Goal: Information Seeking & Learning: Learn about a topic

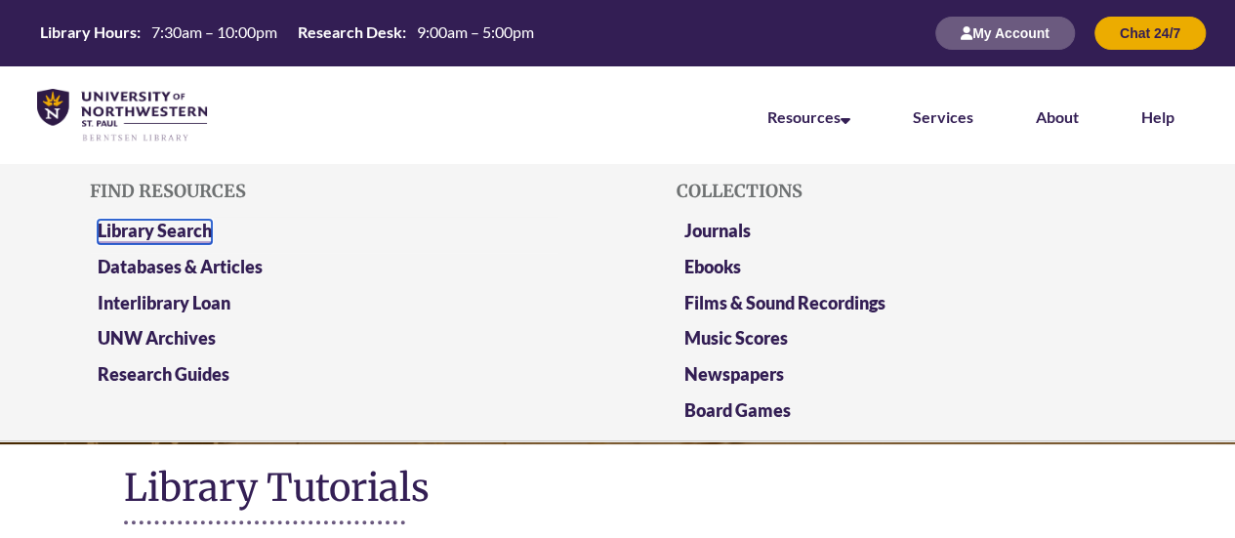
click at [185, 226] on link "Library Search" at bounding box center [155, 232] width 114 height 24
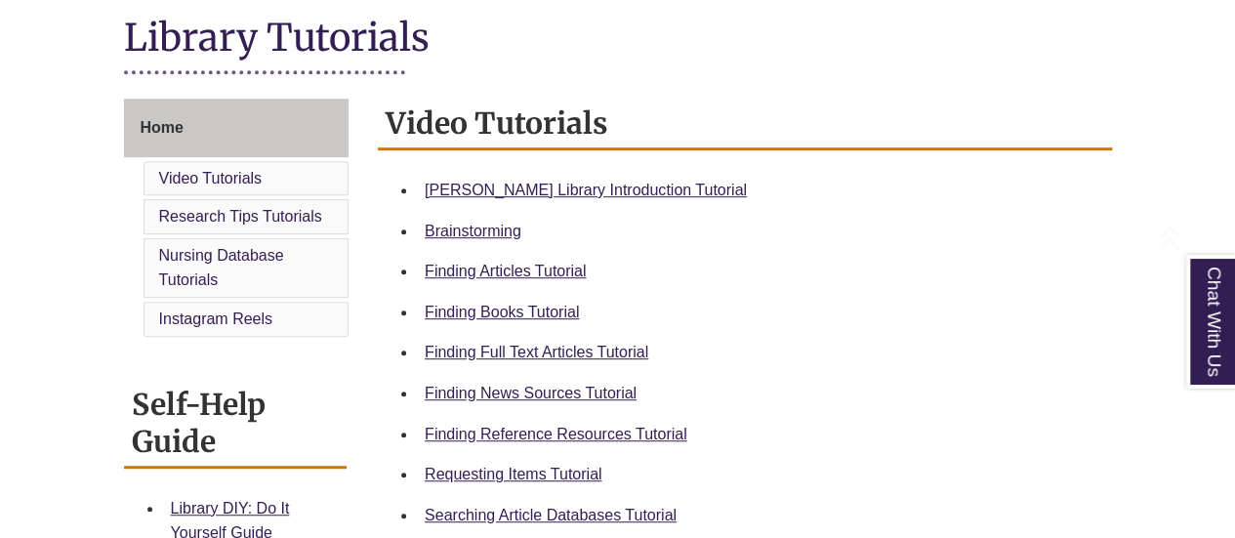
scroll to position [488, 0]
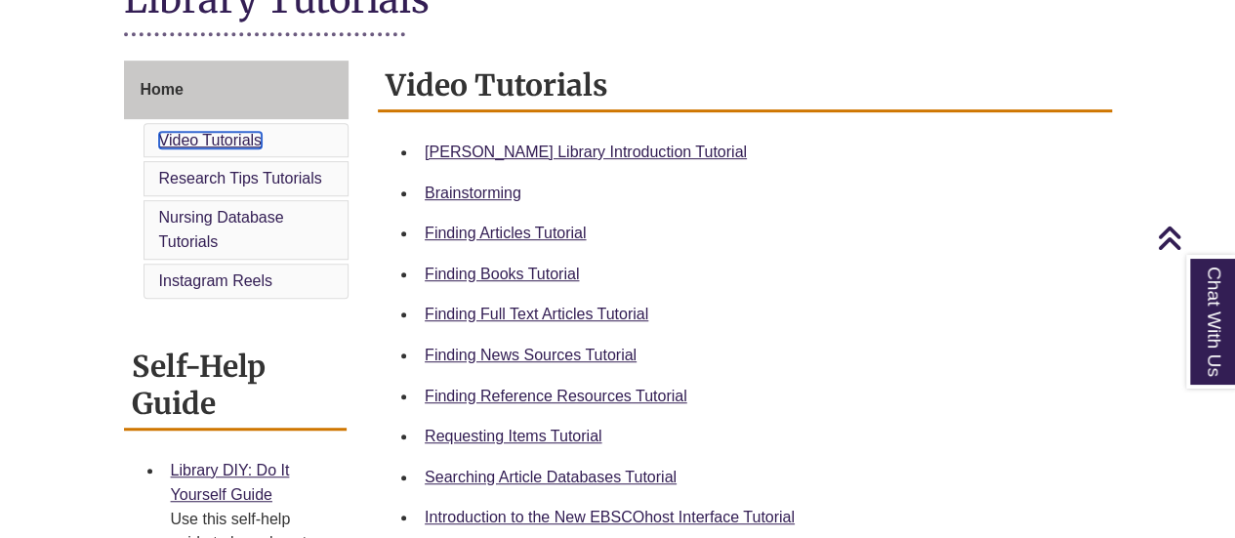
click at [215, 138] on link "Video Tutorials" at bounding box center [210, 140] width 103 height 17
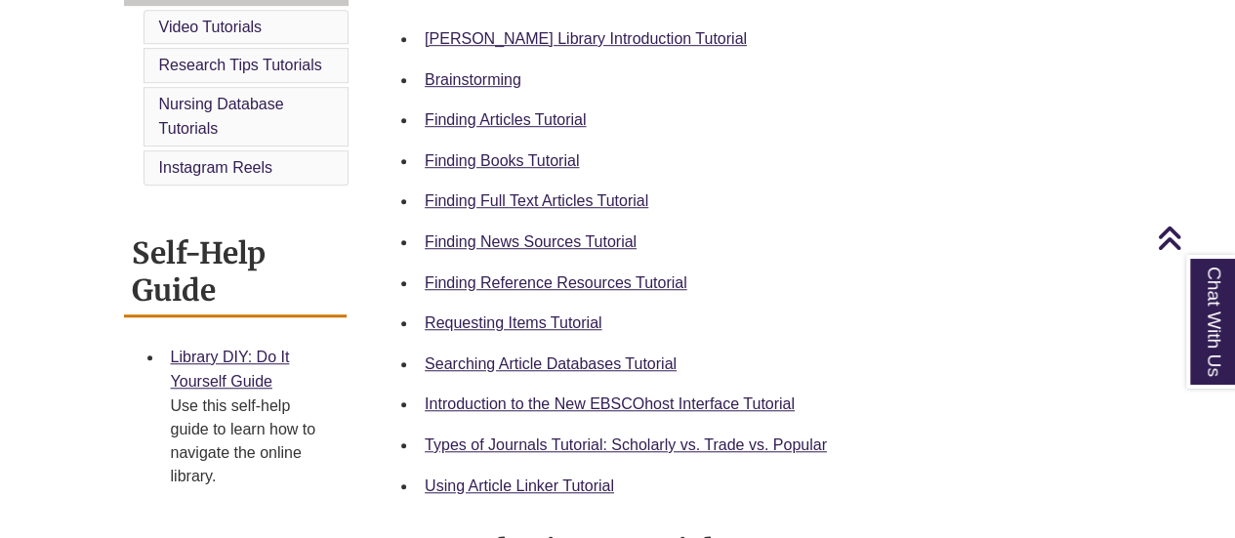
scroll to position [646, 0]
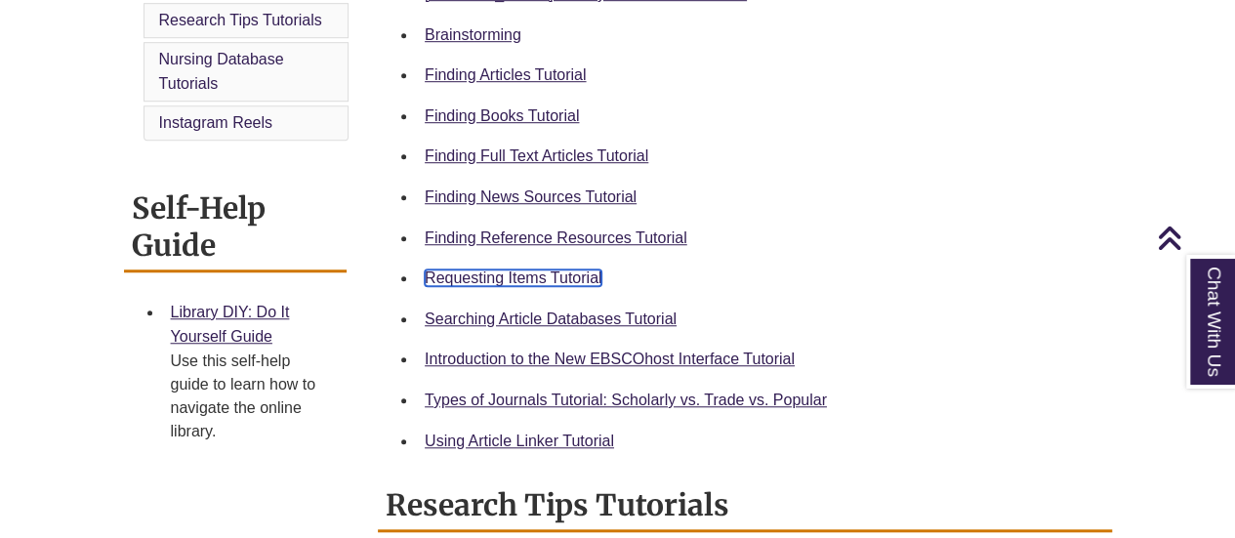
click at [570, 277] on link "Requesting Items Tutorial" at bounding box center [513, 277] width 177 height 17
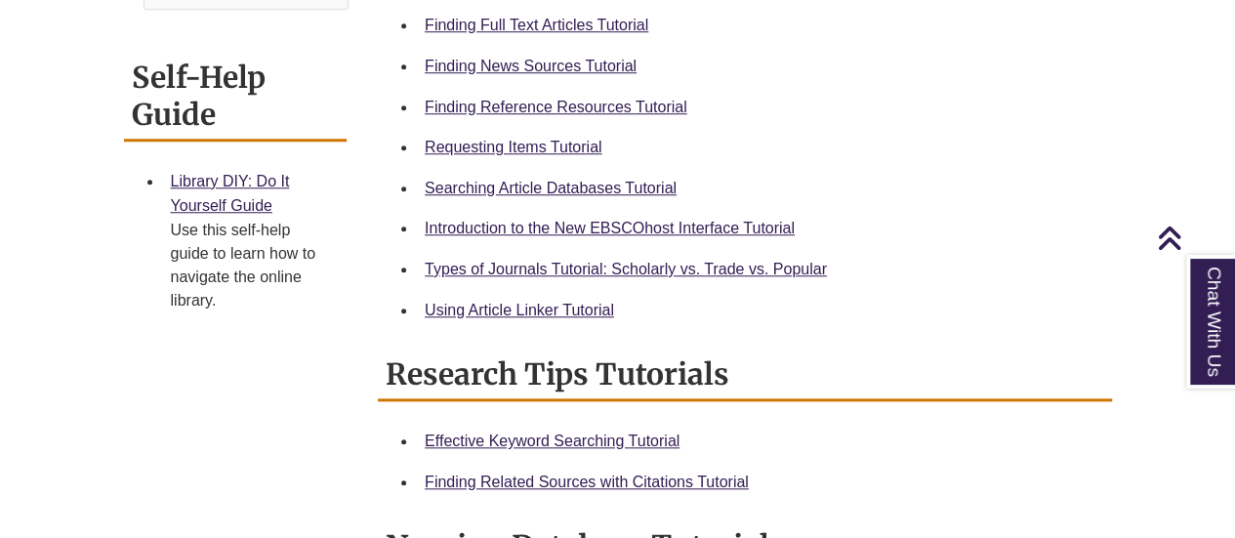
scroll to position [781, 0]
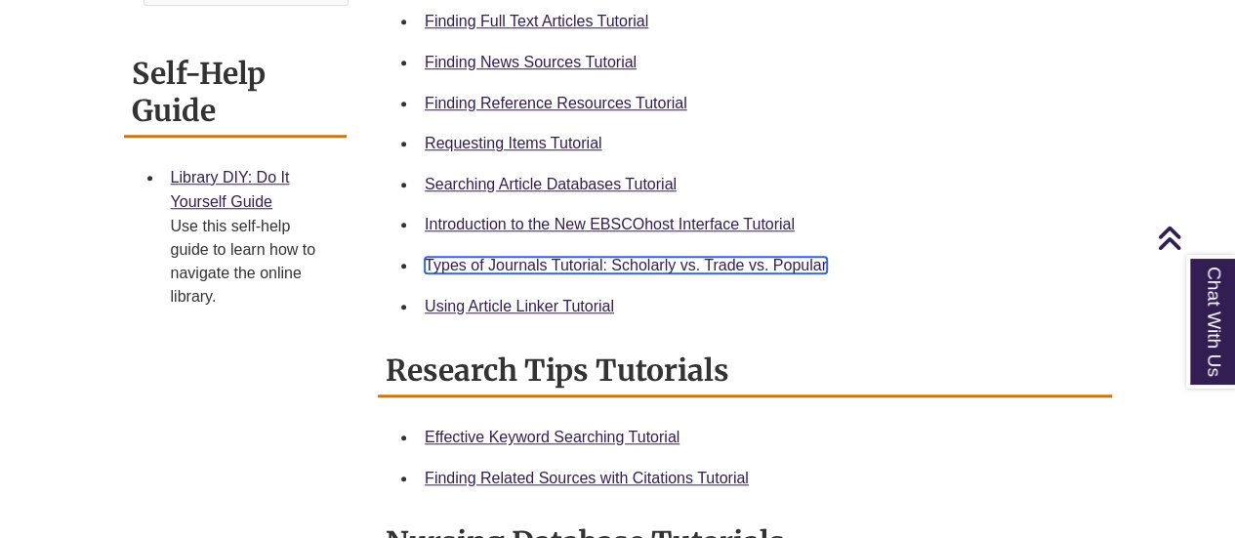
click at [611, 267] on link "Types of Journals Tutorial: Scholarly vs. Trade vs. Popular" at bounding box center [626, 265] width 402 height 17
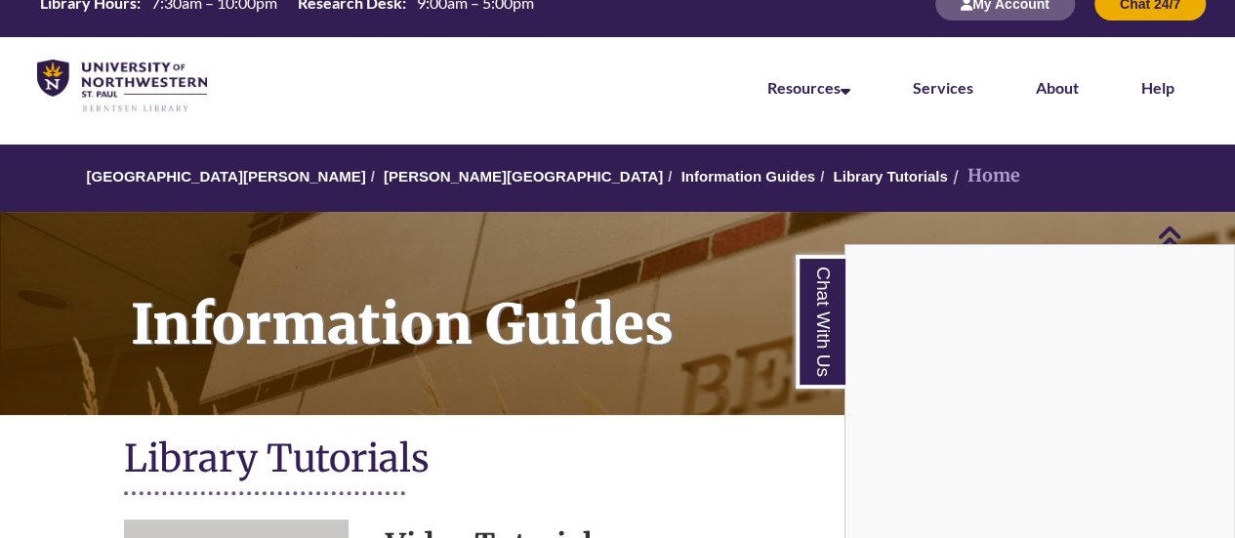
scroll to position [0, 0]
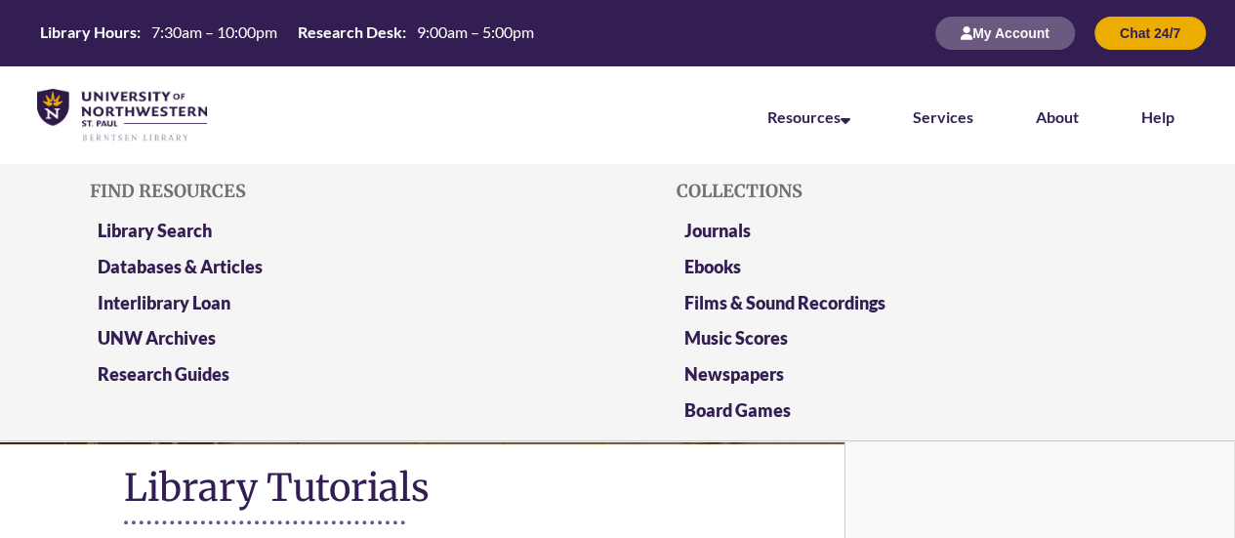
click at [162, 217] on li "Library Search" at bounding box center [324, 235] width 469 height 36
click at [170, 217] on li "Library Search" at bounding box center [324, 235] width 469 height 36
click at [150, 222] on link "Library Search" at bounding box center [155, 232] width 114 height 24
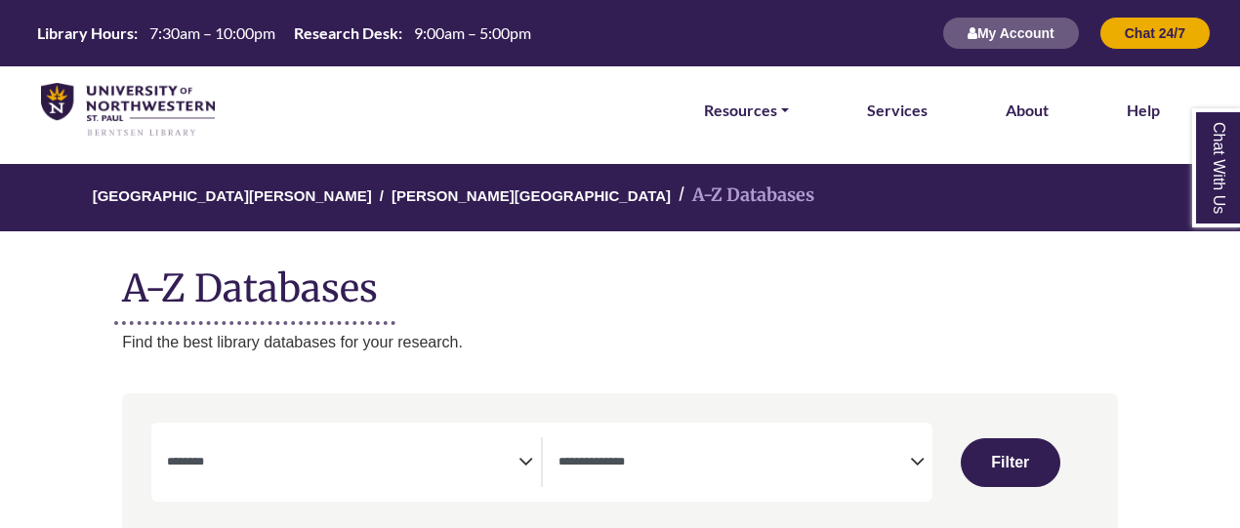
select select "Database Subject Filter"
select select "Database Types Filter"
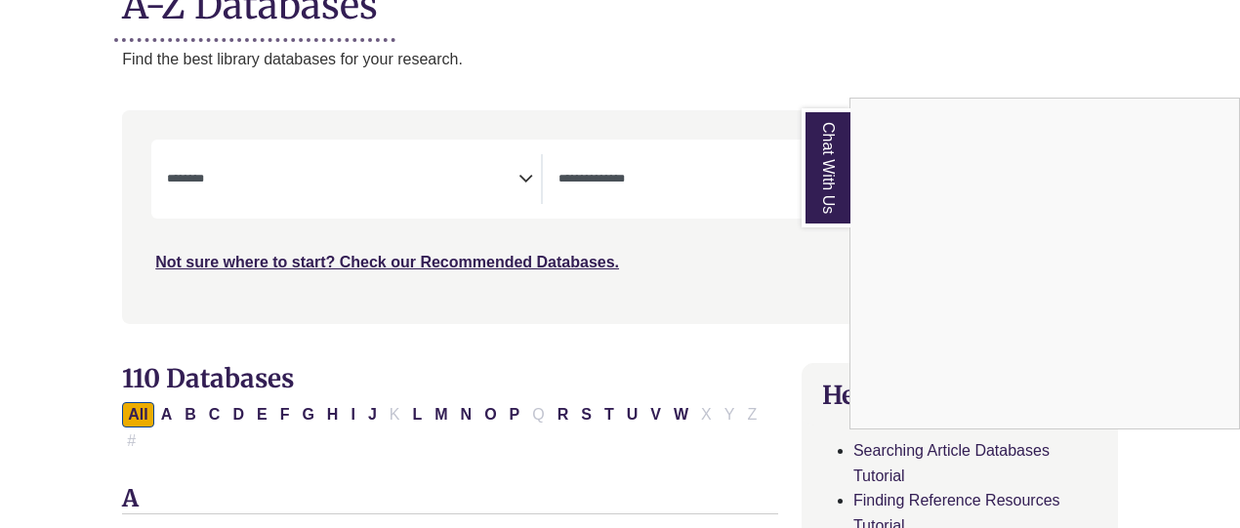
scroll to position [293, 0]
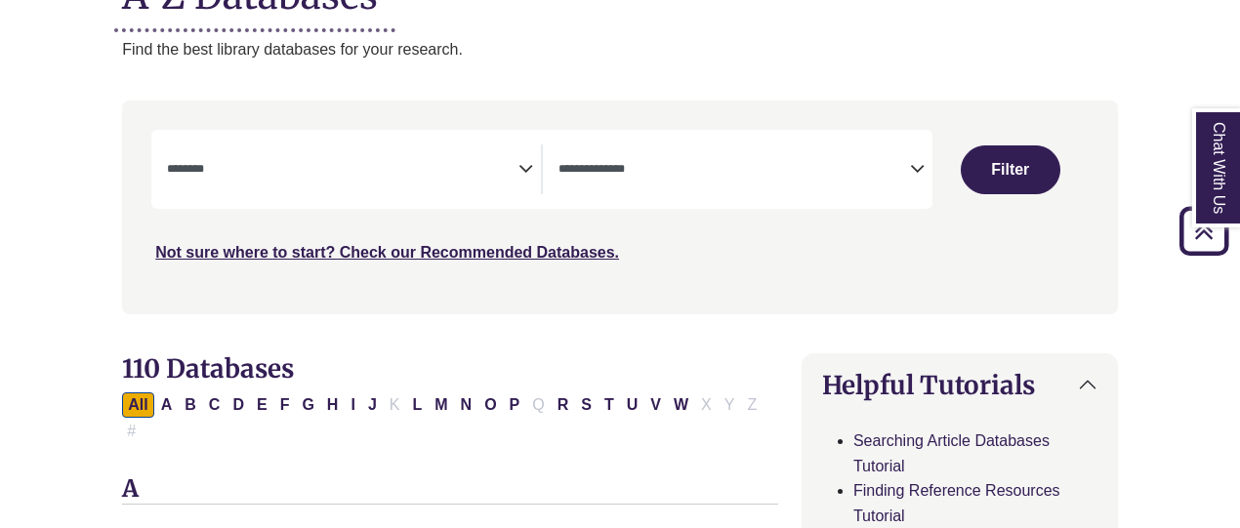
click at [515, 176] on textarea "Search" at bounding box center [342, 171] width 351 height 16
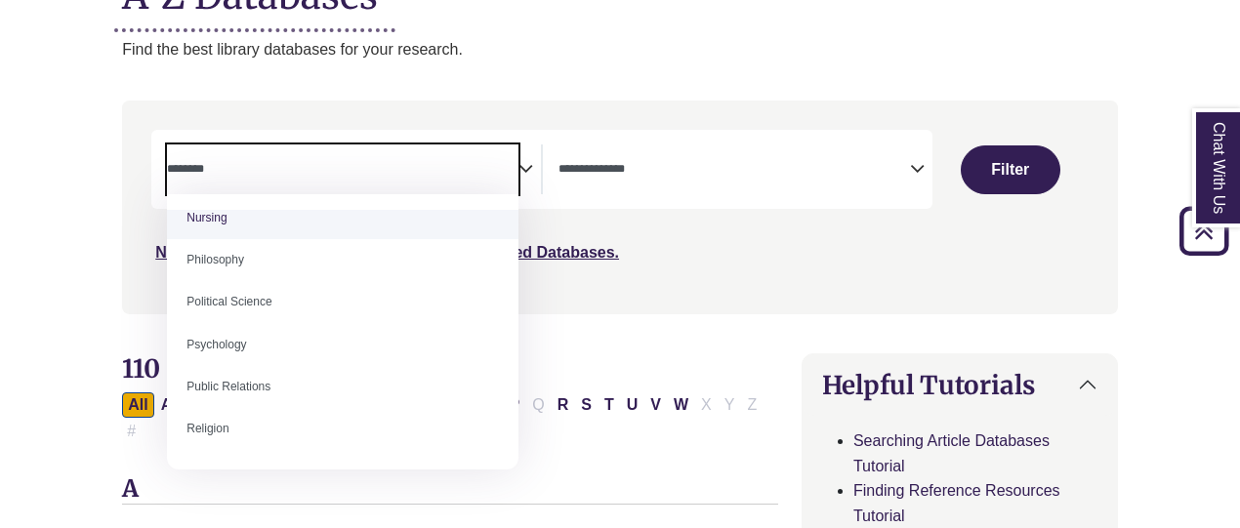
scroll to position [1464, 0]
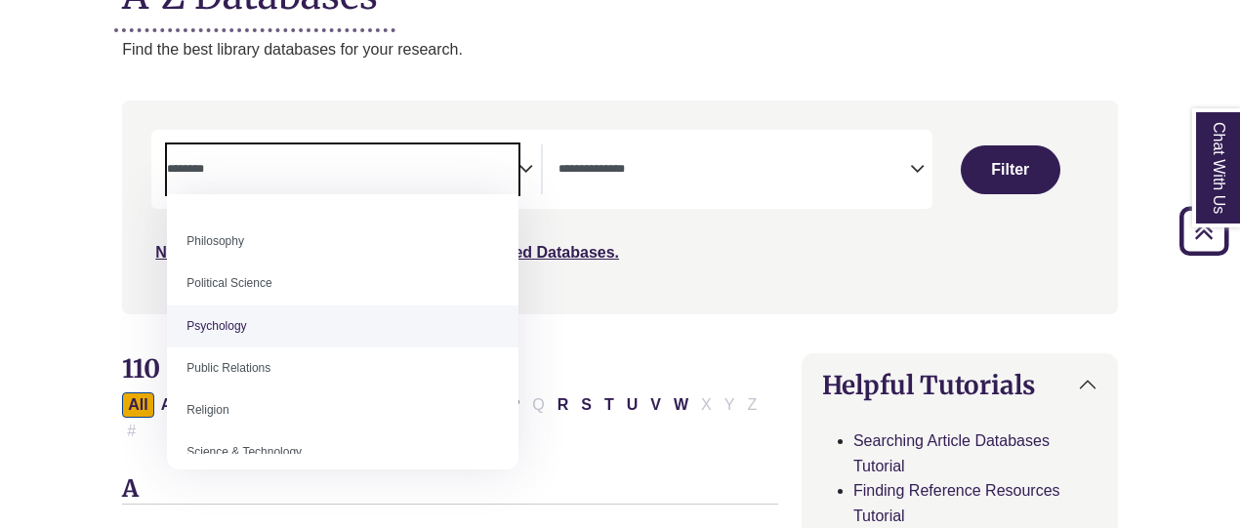
select select "*****"
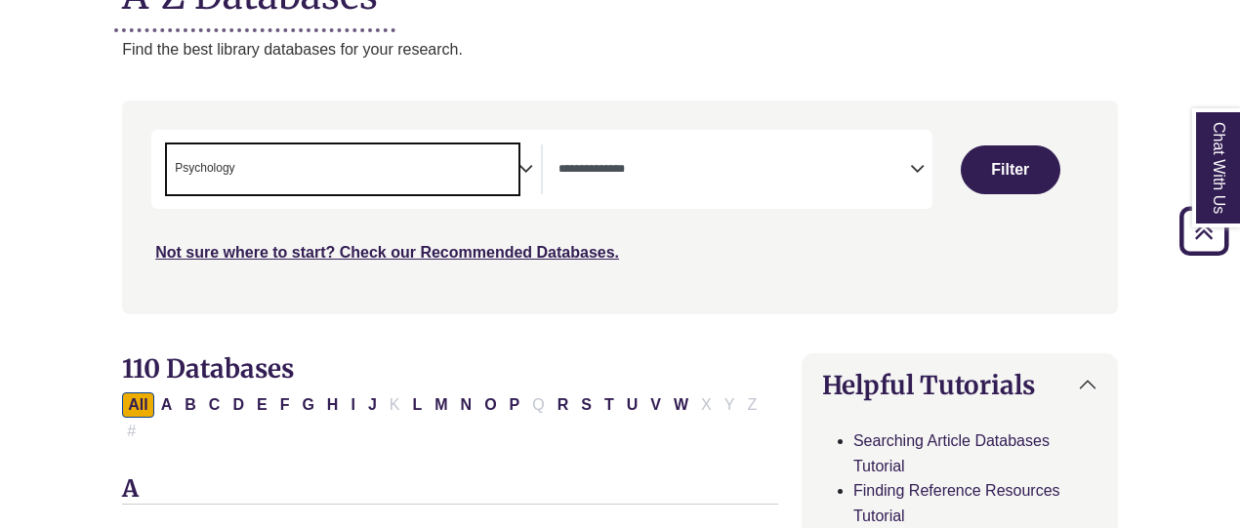
scroll to position [711, 0]
click at [1019, 172] on button "Filter" at bounding box center [1011, 169] width 100 height 49
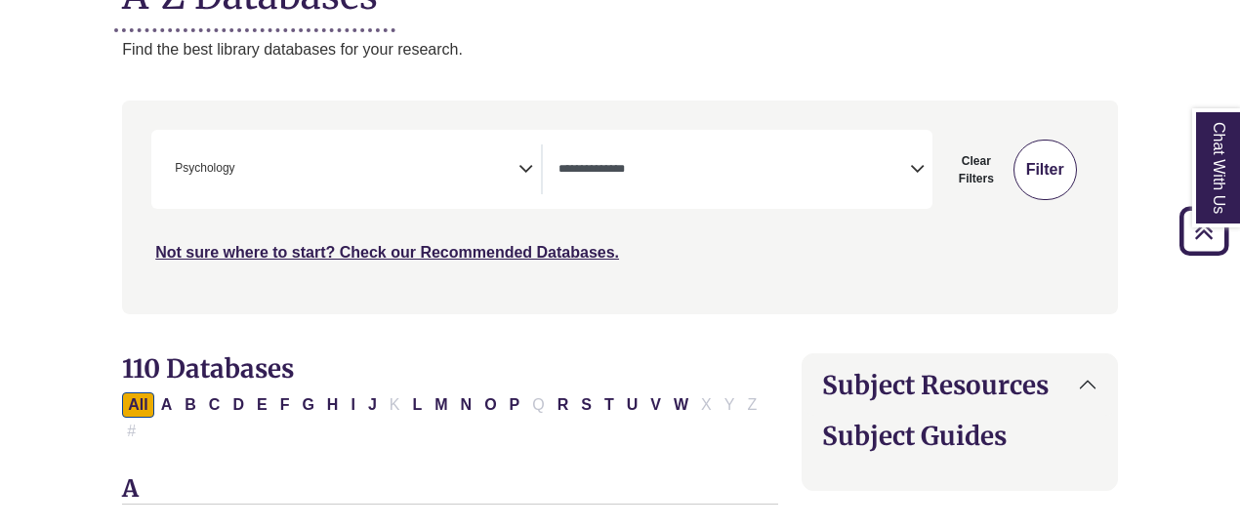
select select "Database Types Filter"
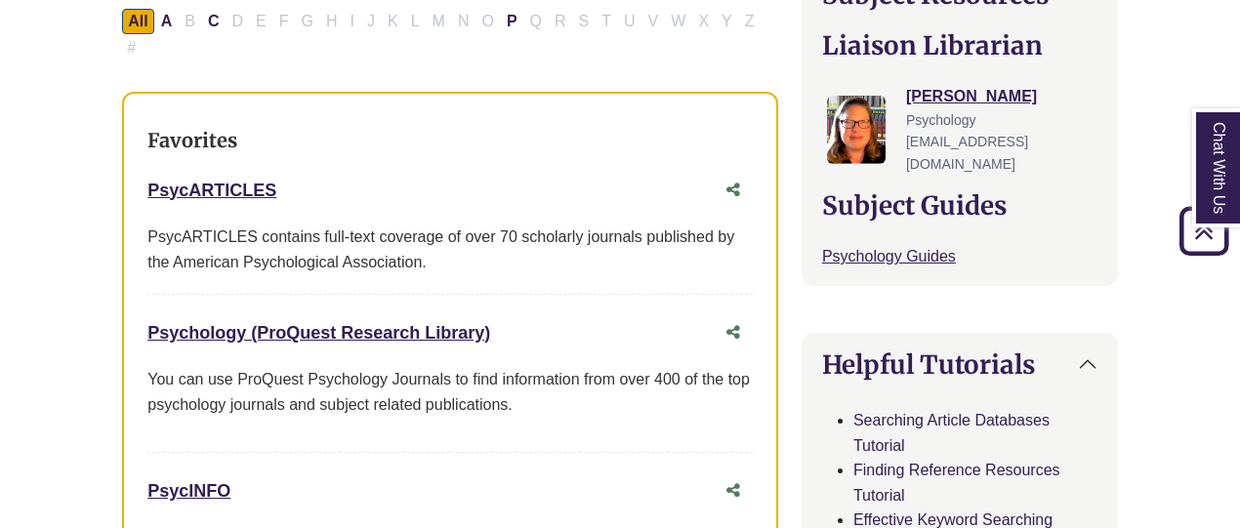
scroll to position [781, 0]
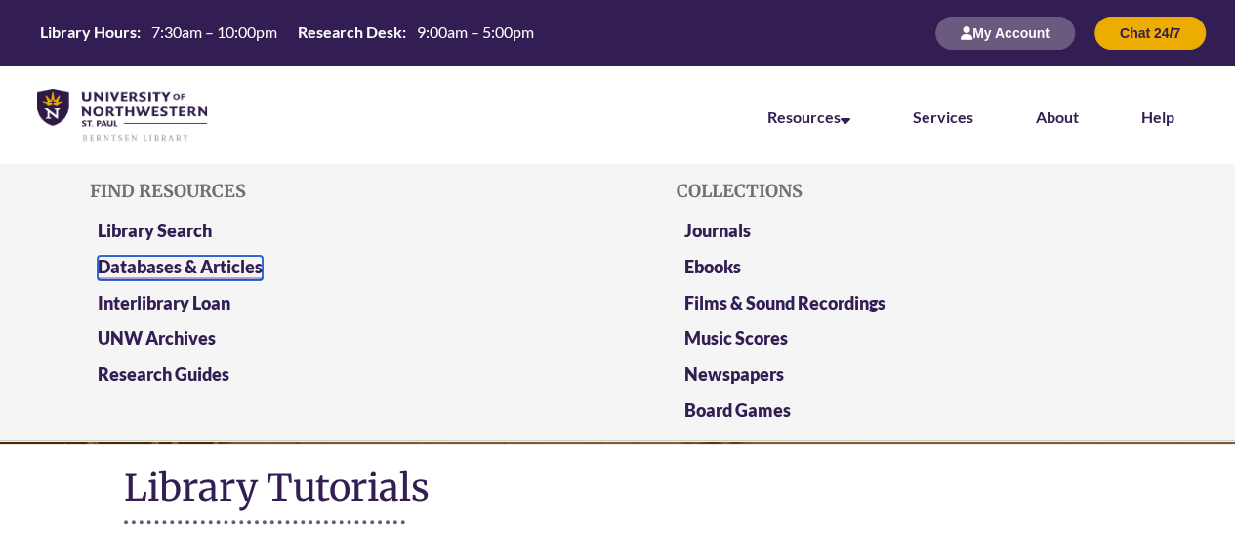
click at [203, 261] on link "Databases & Articles" at bounding box center [180, 268] width 165 height 24
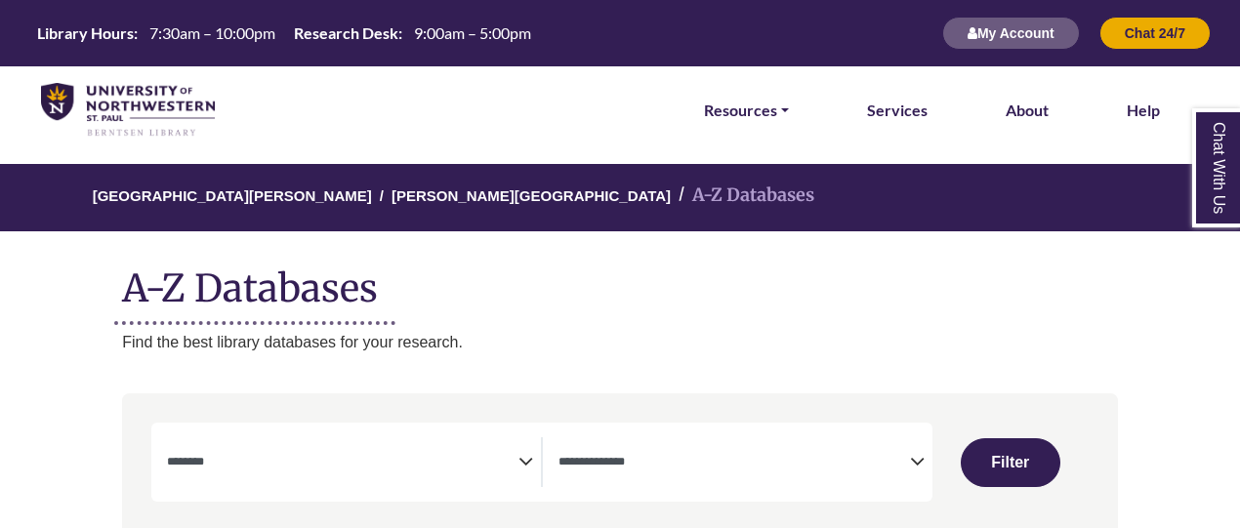
select select "Database Subject Filter"
select select "Database Types Filter"
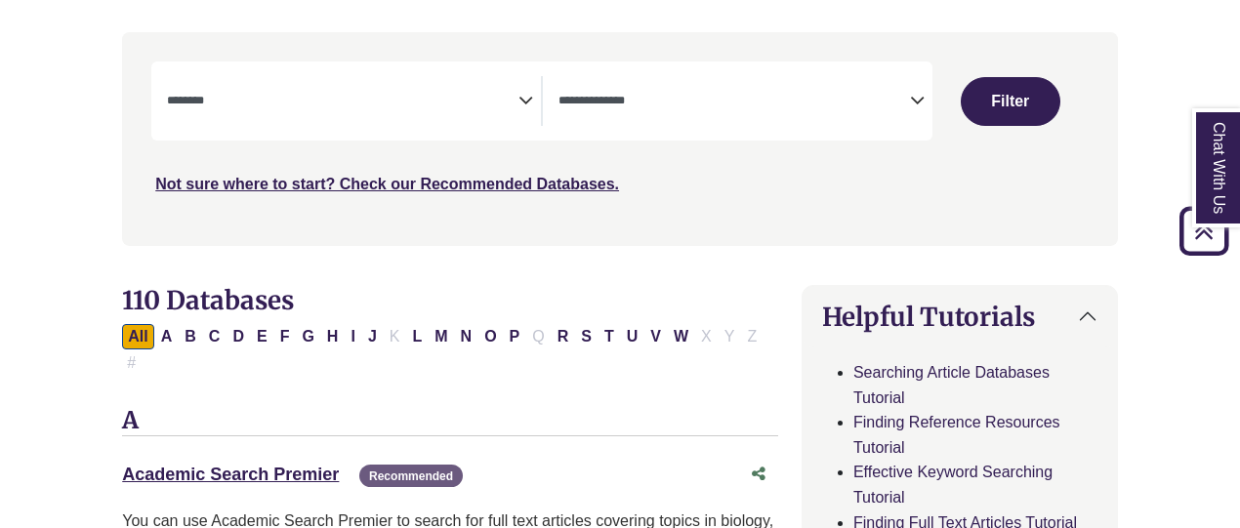
scroll to position [488, 0]
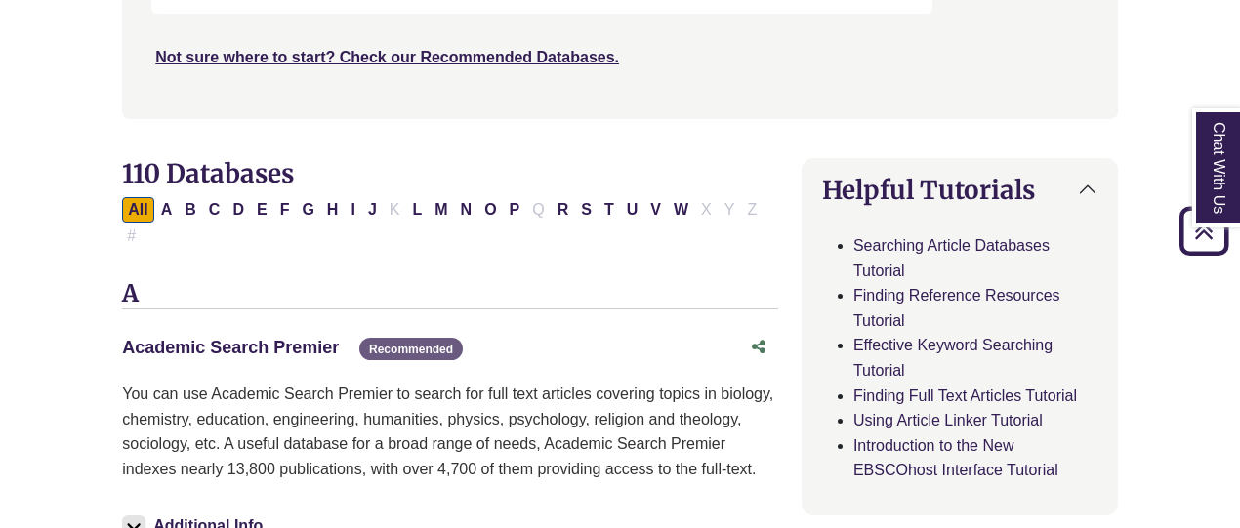
click at [277, 338] on link "Academic Search Premier This link opens in a new window" at bounding box center [230, 348] width 217 height 20
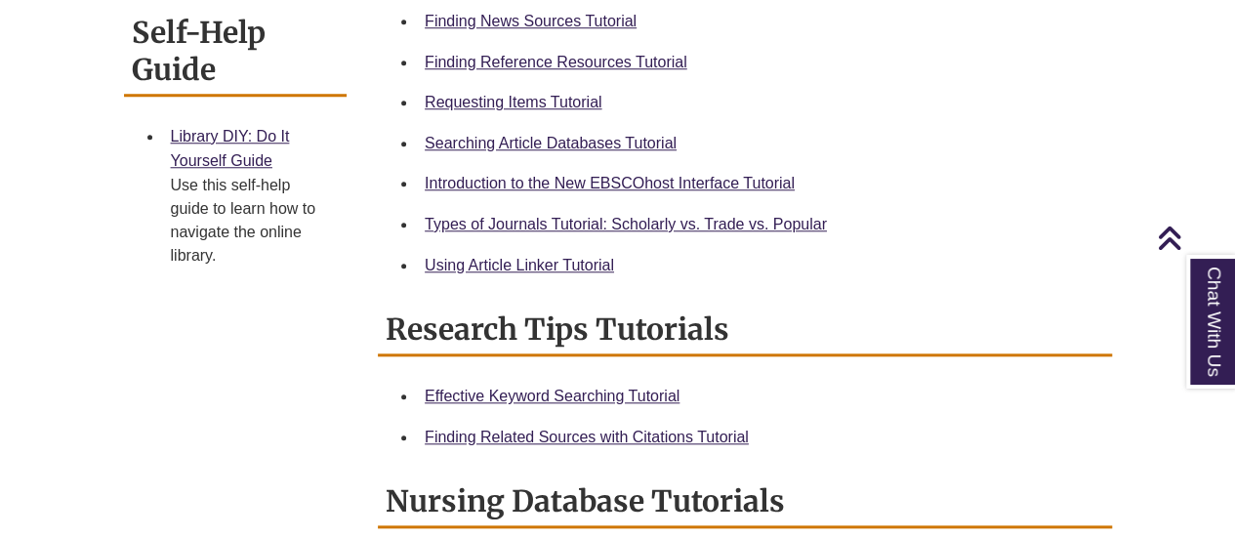
scroll to position [781, 0]
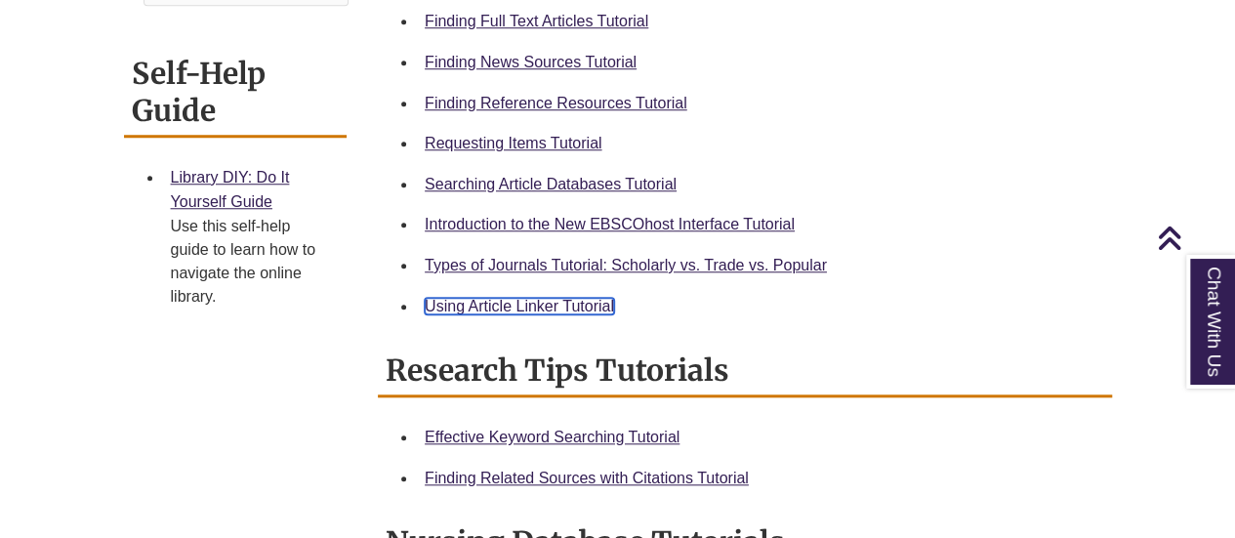
click at [592, 300] on link "Using Article Linker Tutorial" at bounding box center [519, 306] width 189 height 17
